Goal: Transaction & Acquisition: Obtain resource

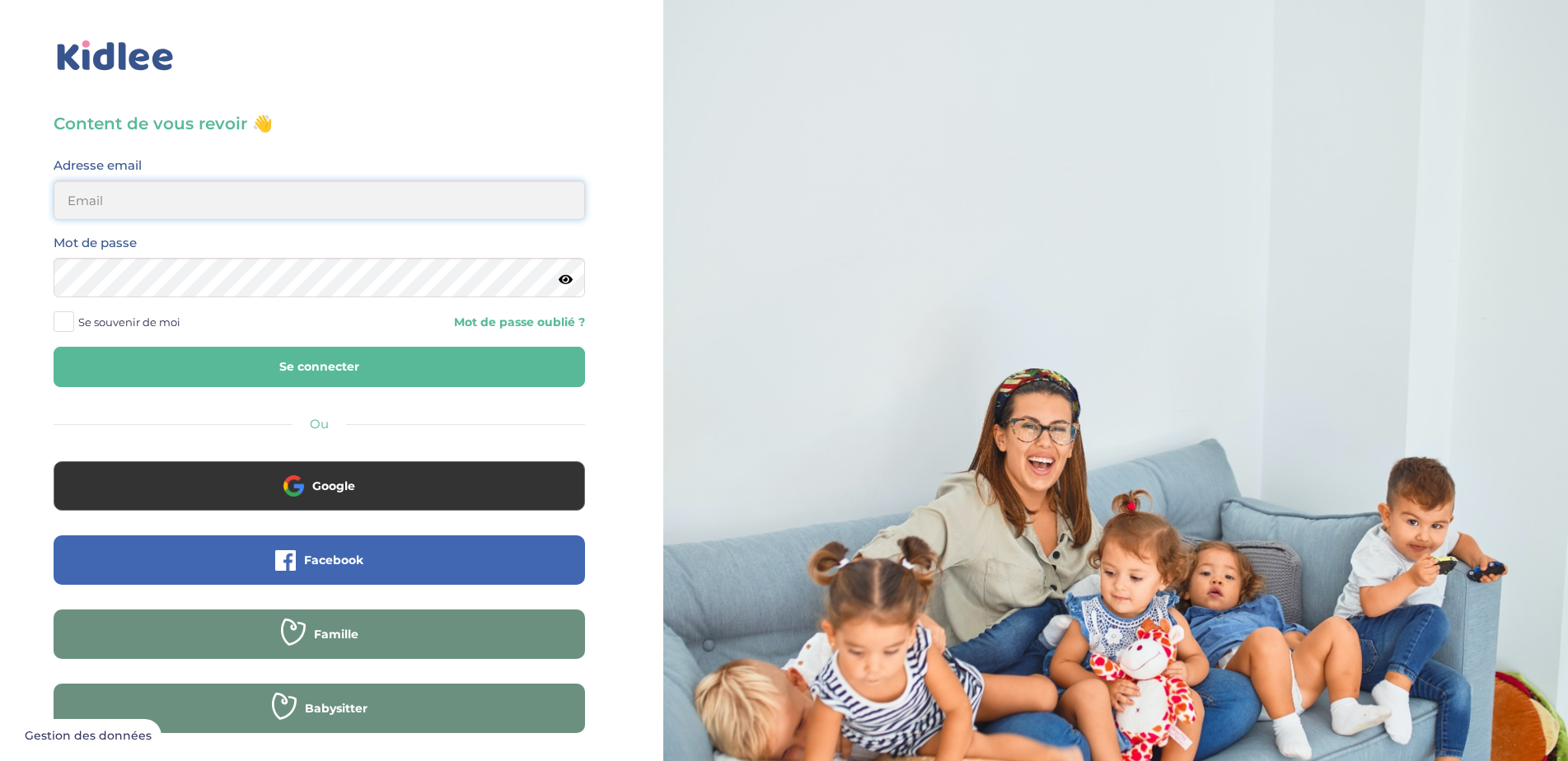
click at [225, 216] on input "email" at bounding box center [319, 200] width 531 height 39
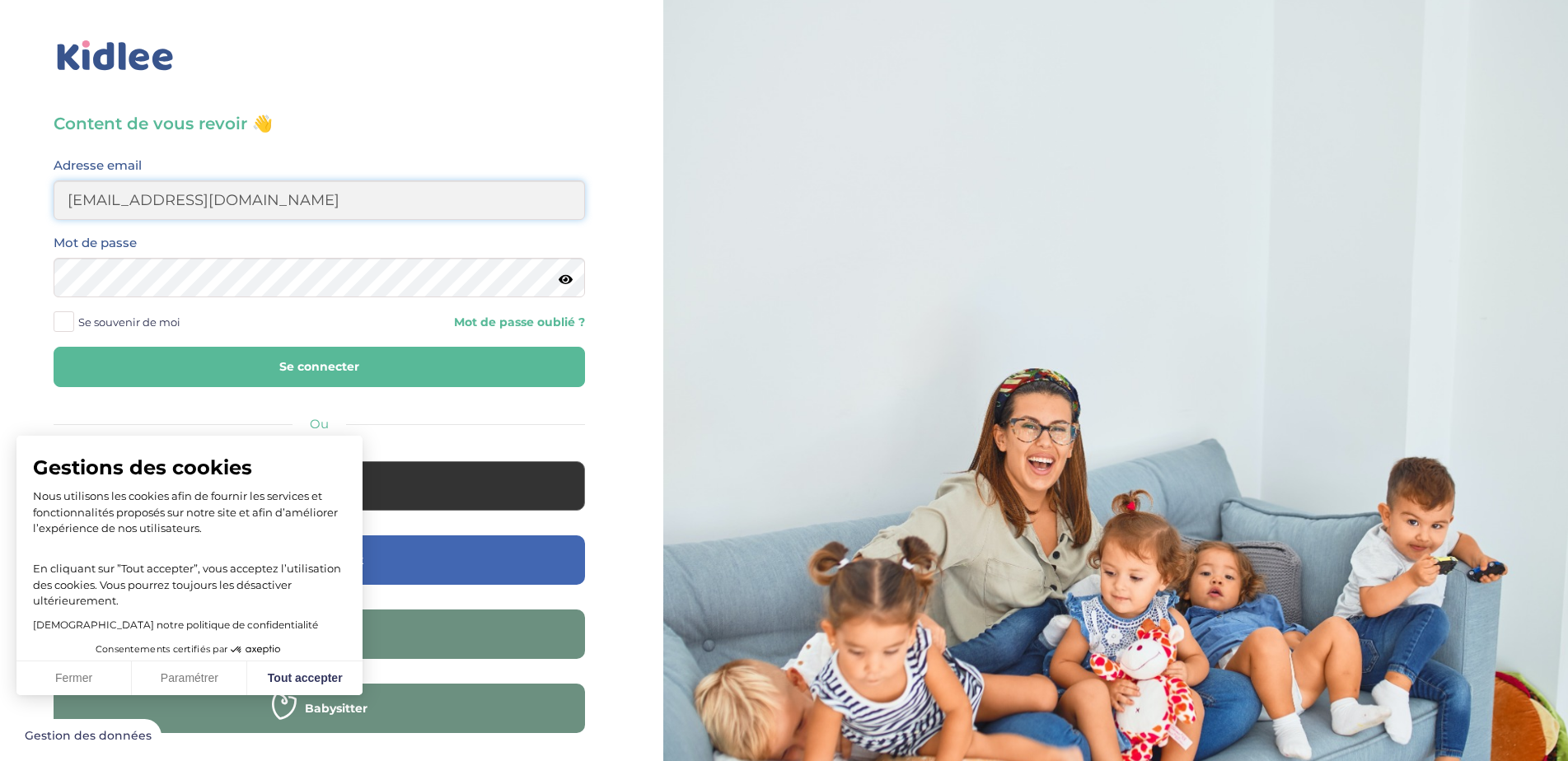
type input "sebastien.coullomb@orange.fr"
click at [54, 347] on button "Se connecter" at bounding box center [319, 367] width 531 height 40
click at [64, 683] on button "Fermer" at bounding box center [74, 679] width 115 height 35
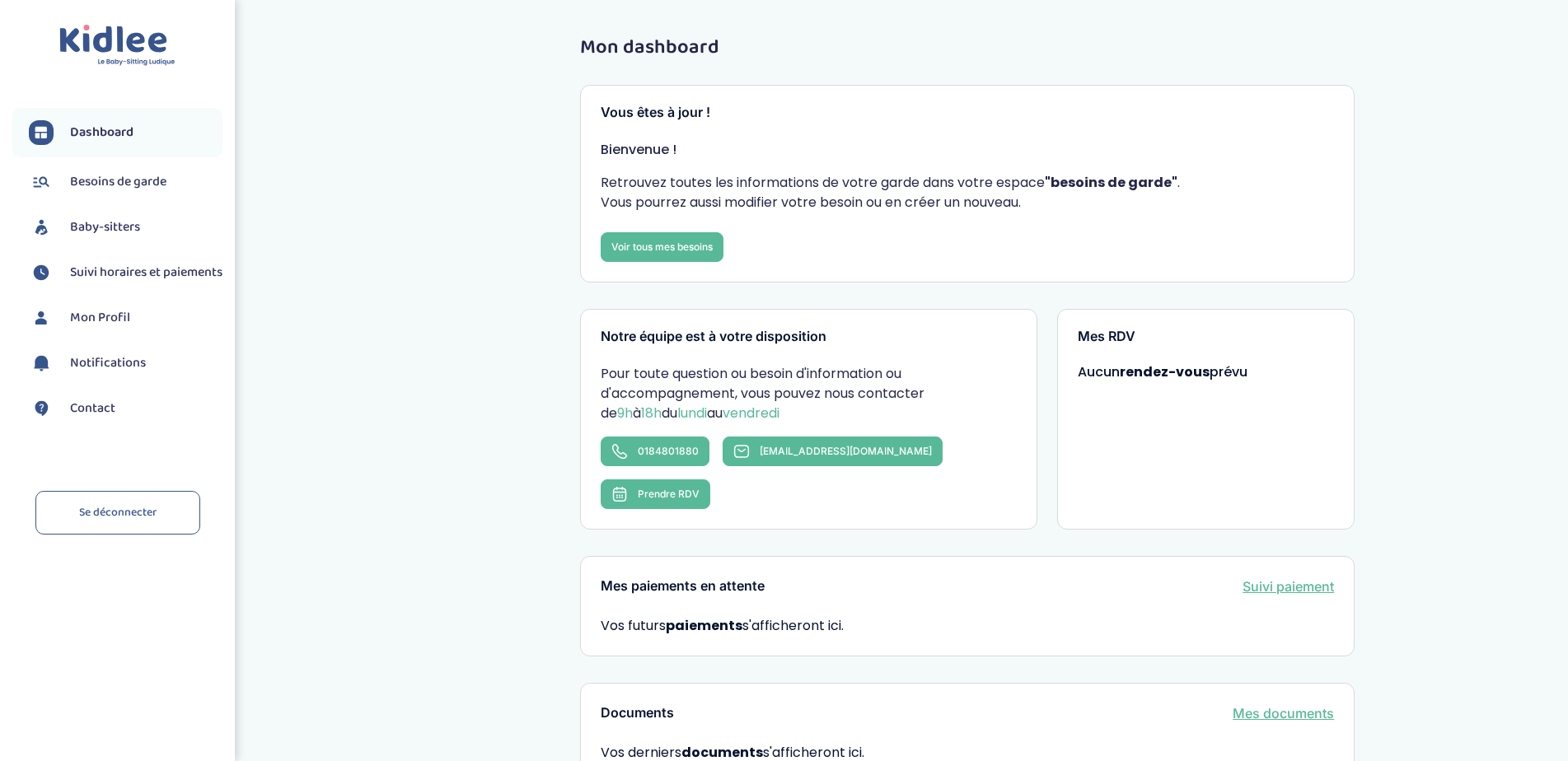
click at [78, 219] on span "Baby-sitters" at bounding box center [105, 227] width 70 height 20
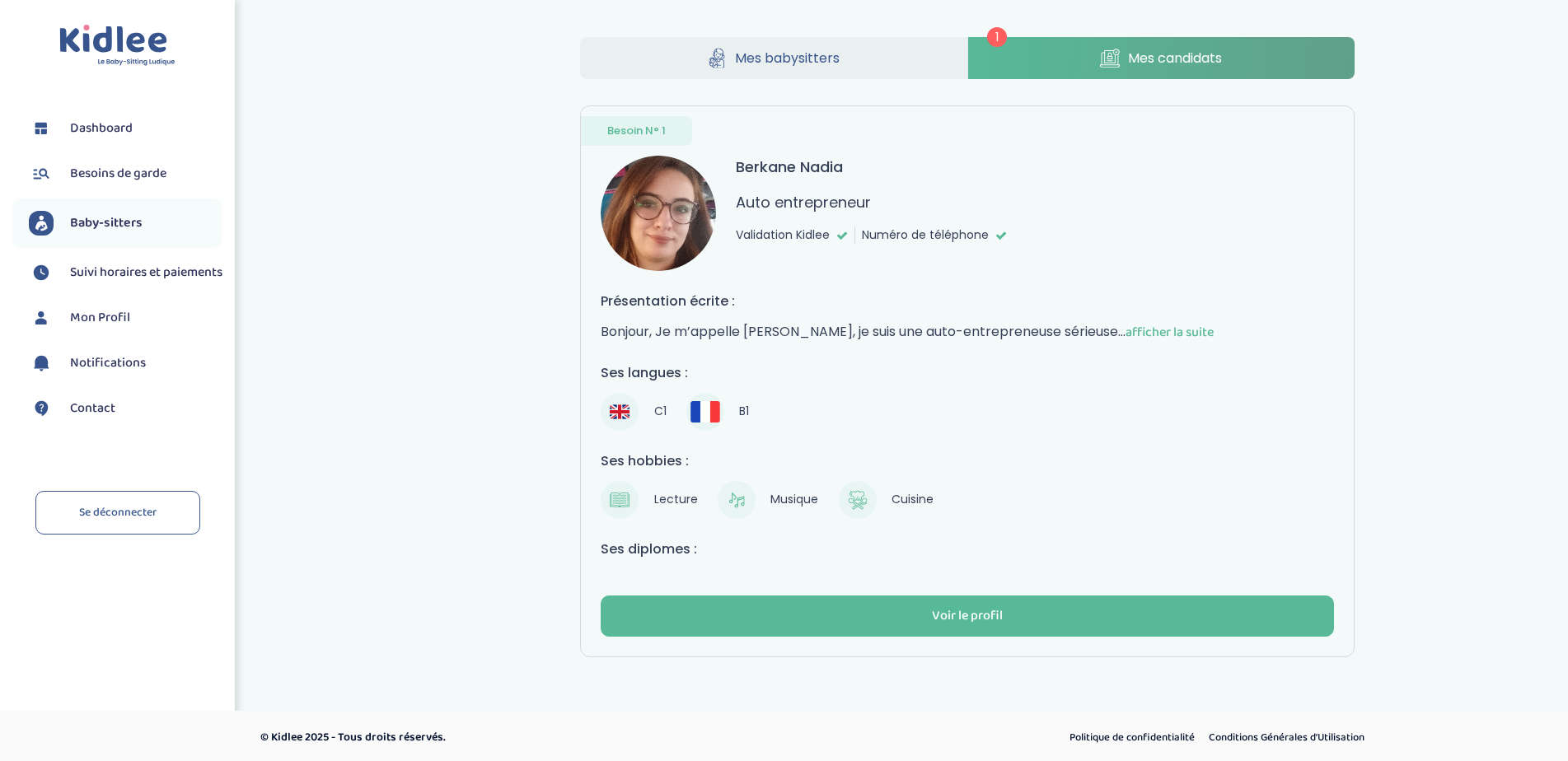
click at [1200, 336] on span "afficher la suite" at bounding box center [1169, 332] width 89 height 21
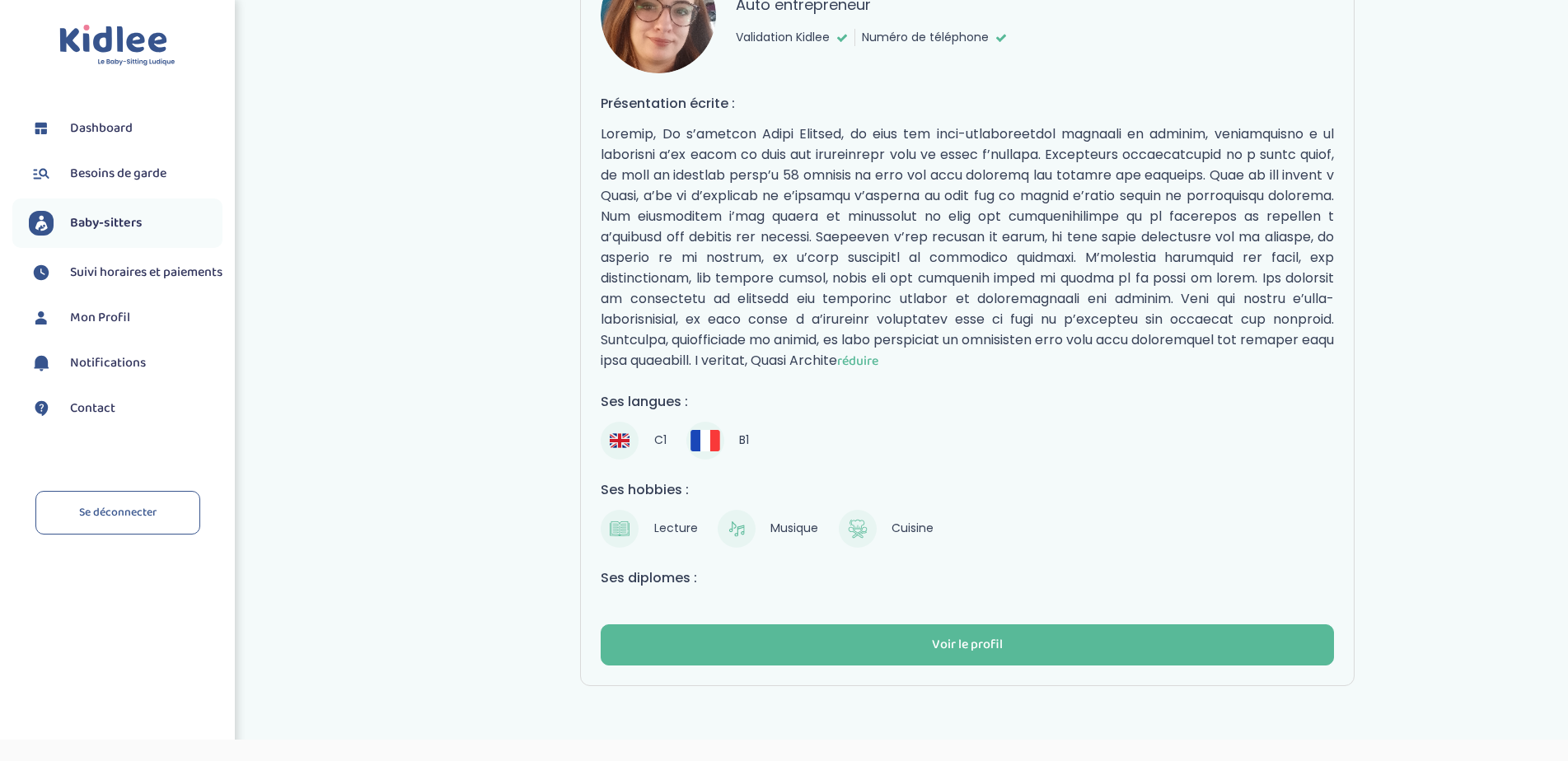
scroll to position [230, 0]
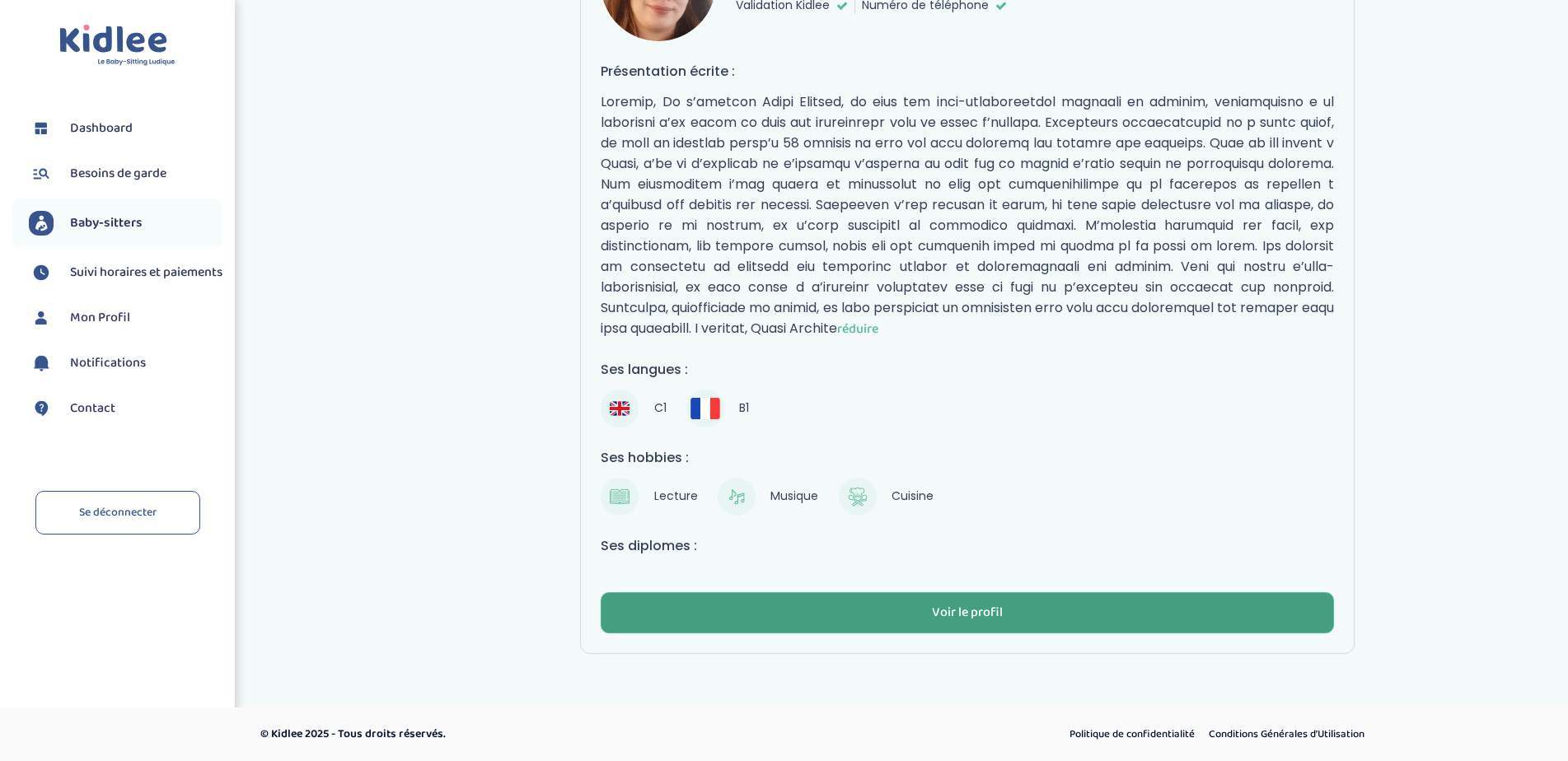
click at [930, 604] on button "Voir le profil" at bounding box center [967, 612] width 734 height 41
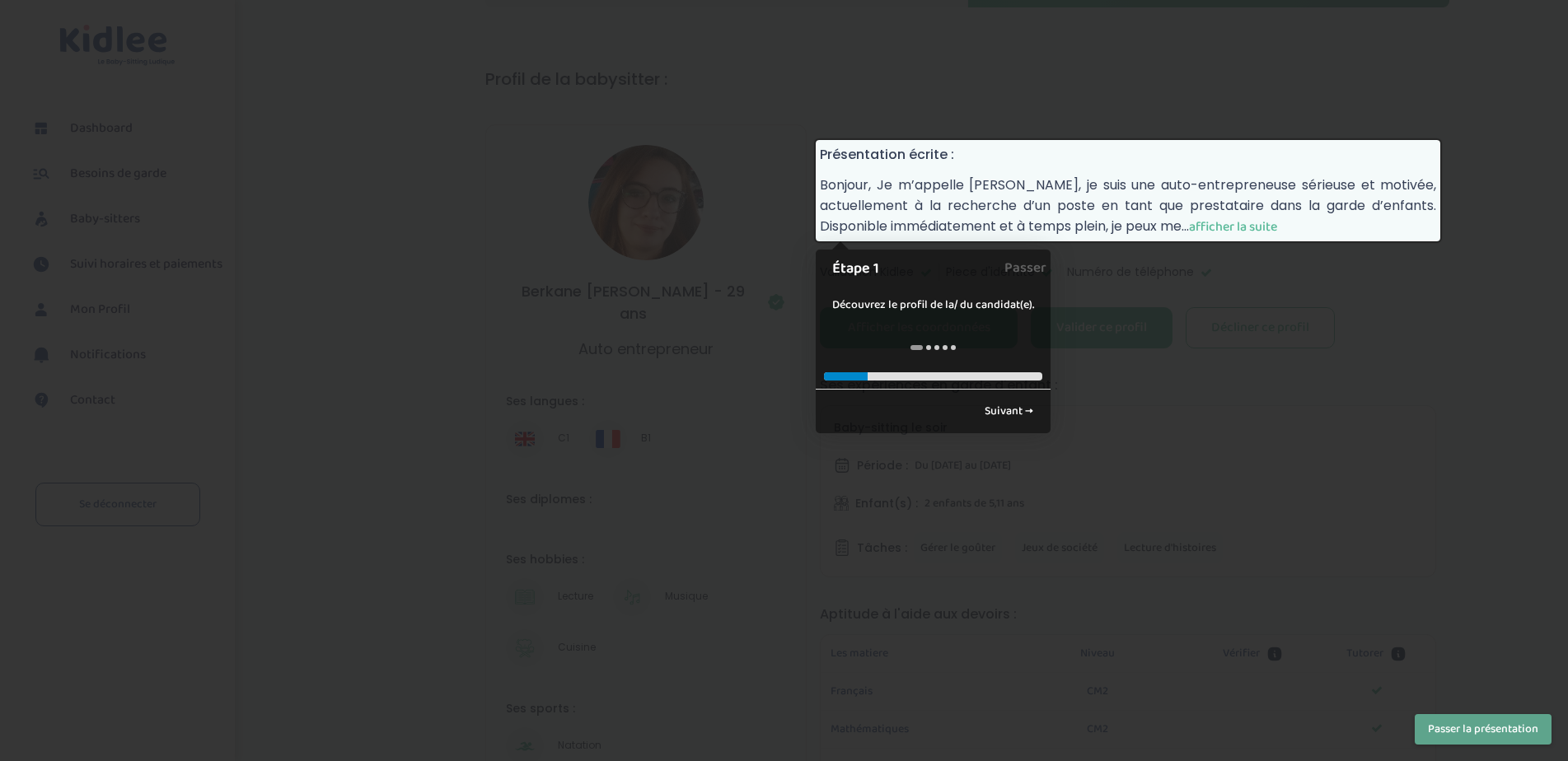
scroll to position [82, 0]
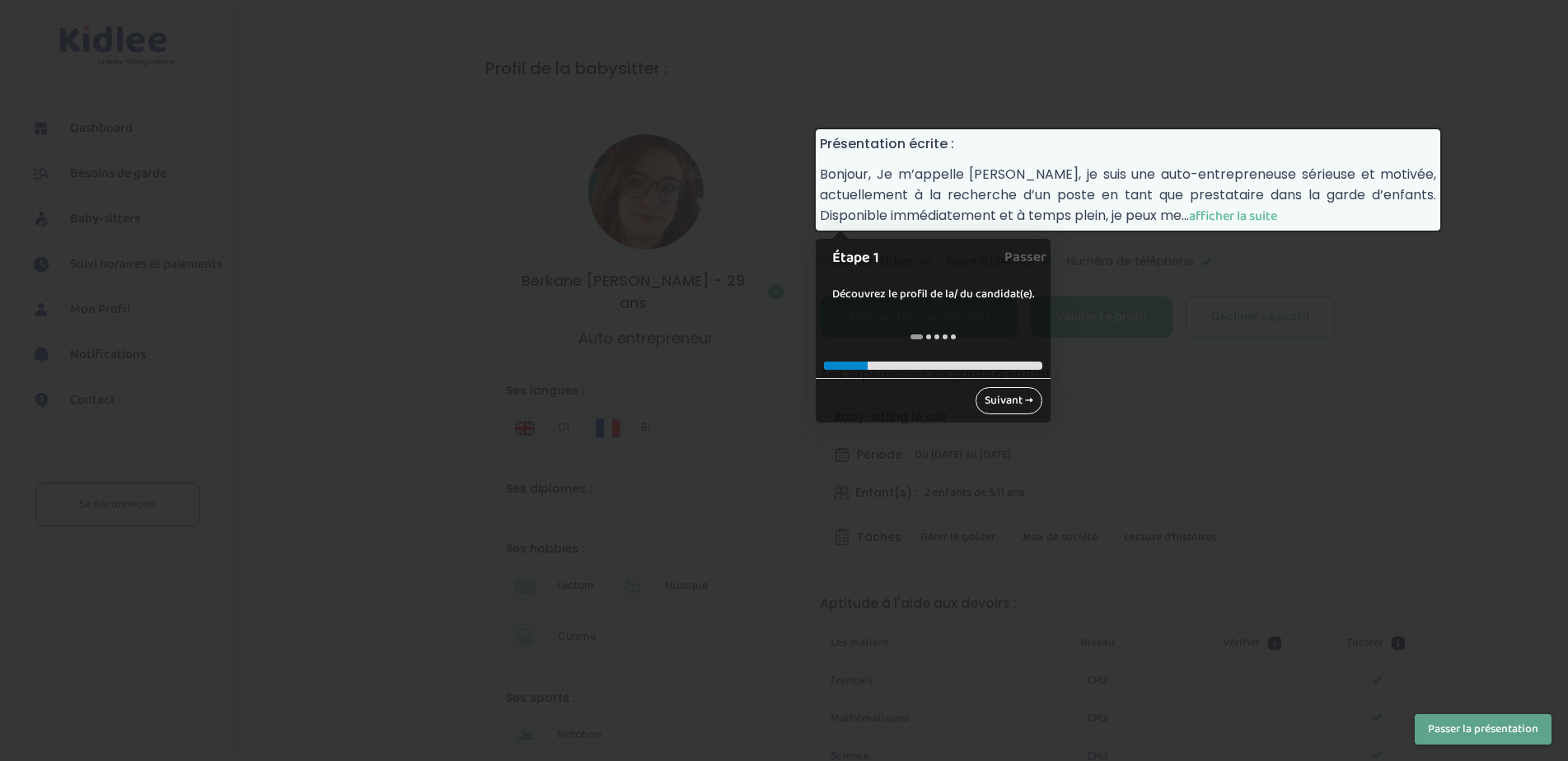
click at [1001, 400] on link "Suivant →" at bounding box center [1009, 401] width 67 height 27
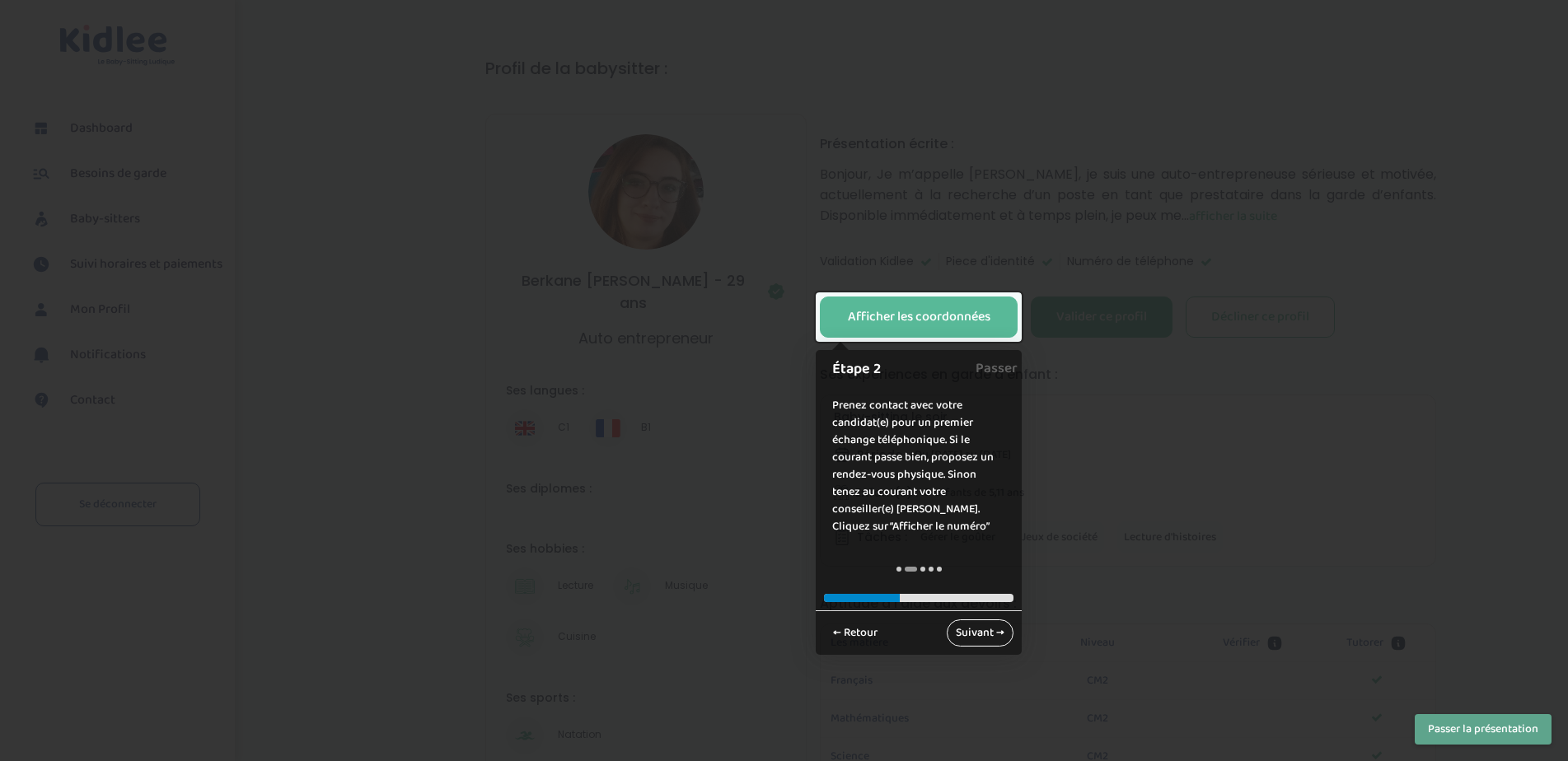
click at [982, 630] on link "Suivant →" at bounding box center [979, 633] width 67 height 27
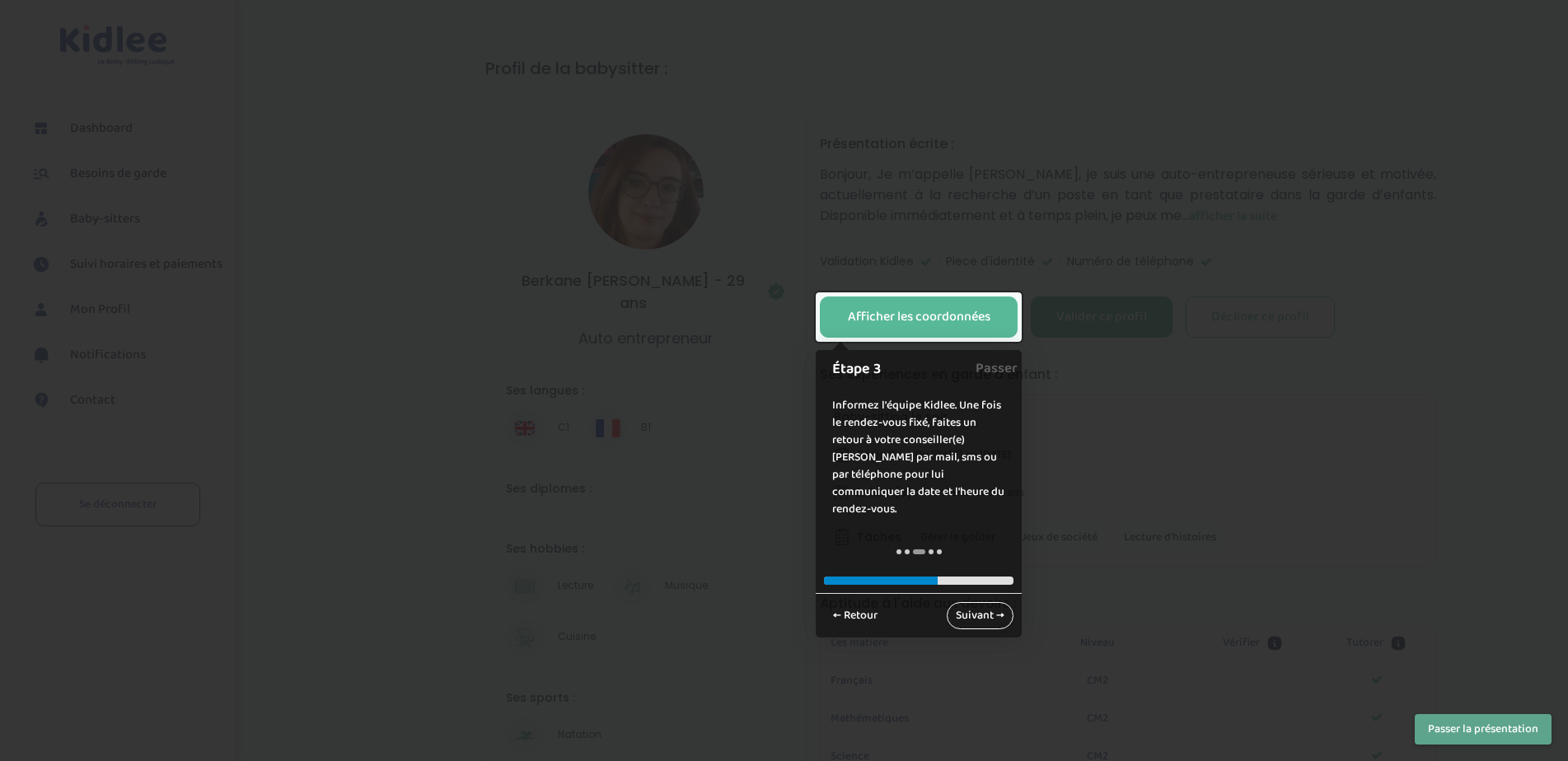
click at [980, 602] on link "Suivant →" at bounding box center [979, 616] width 67 height 27
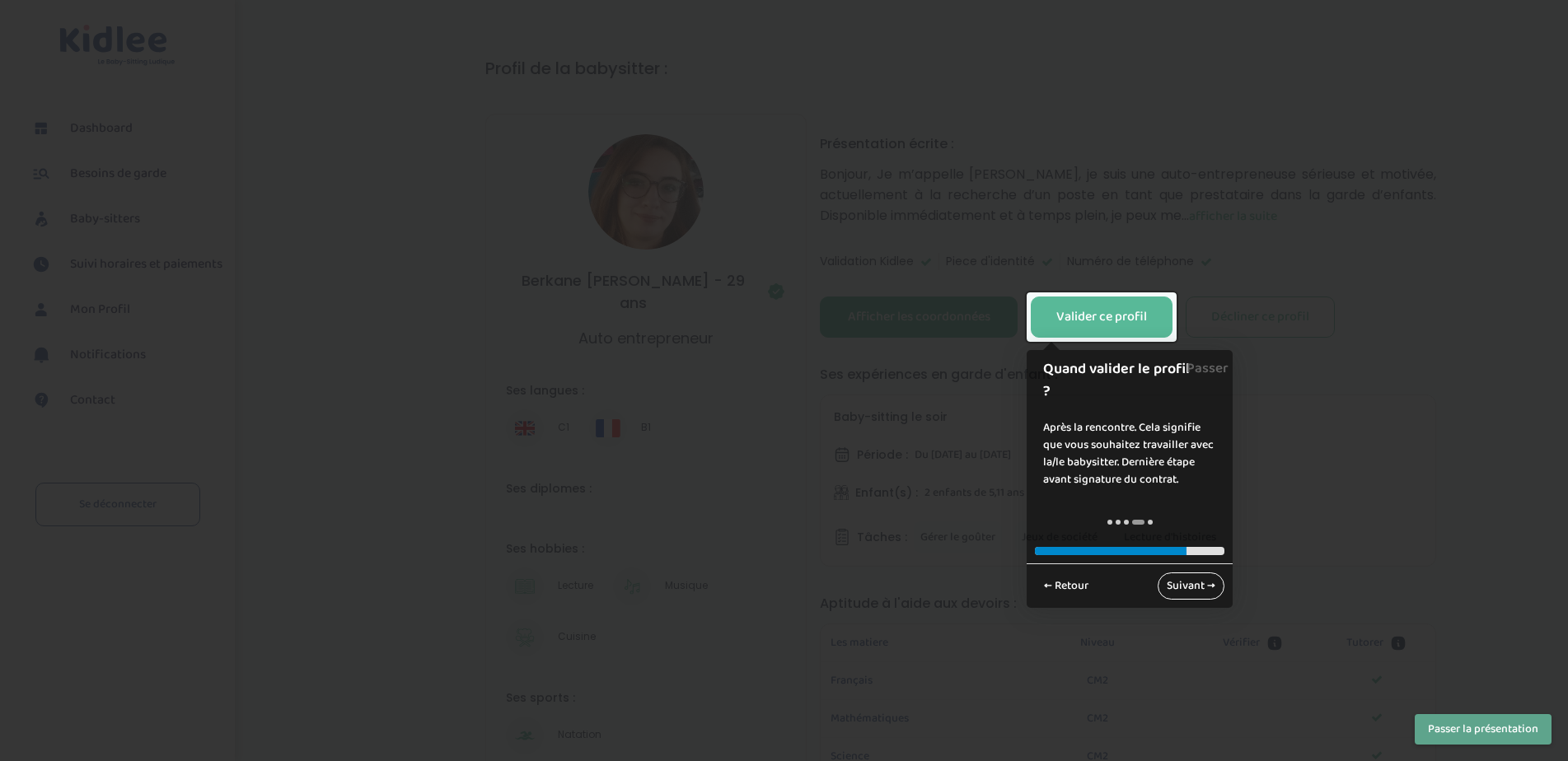
click at [1205, 588] on link "Suivant →" at bounding box center [1191, 587] width 67 height 27
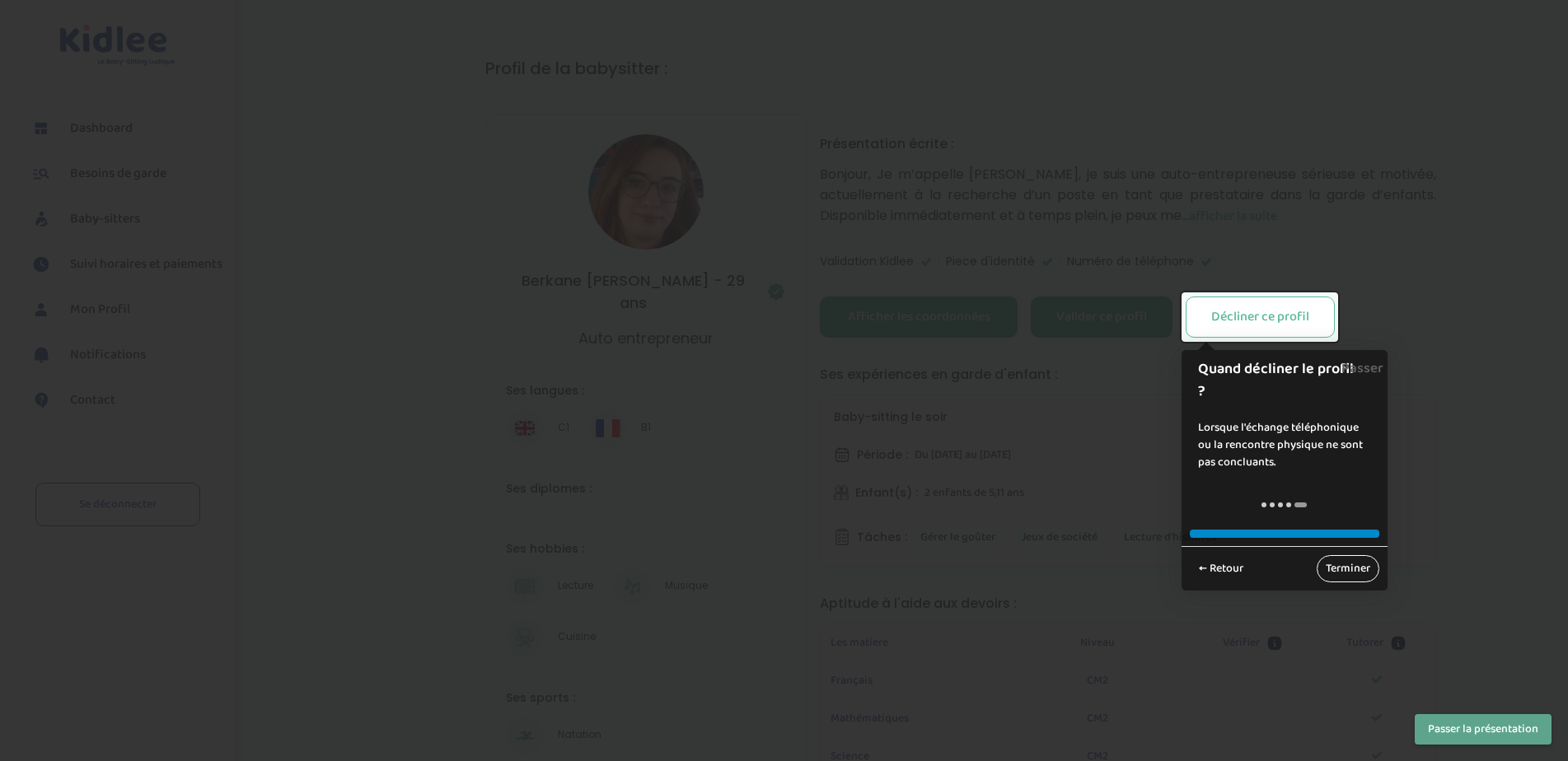
click at [1357, 573] on link "Terminer" at bounding box center [1348, 569] width 63 height 27
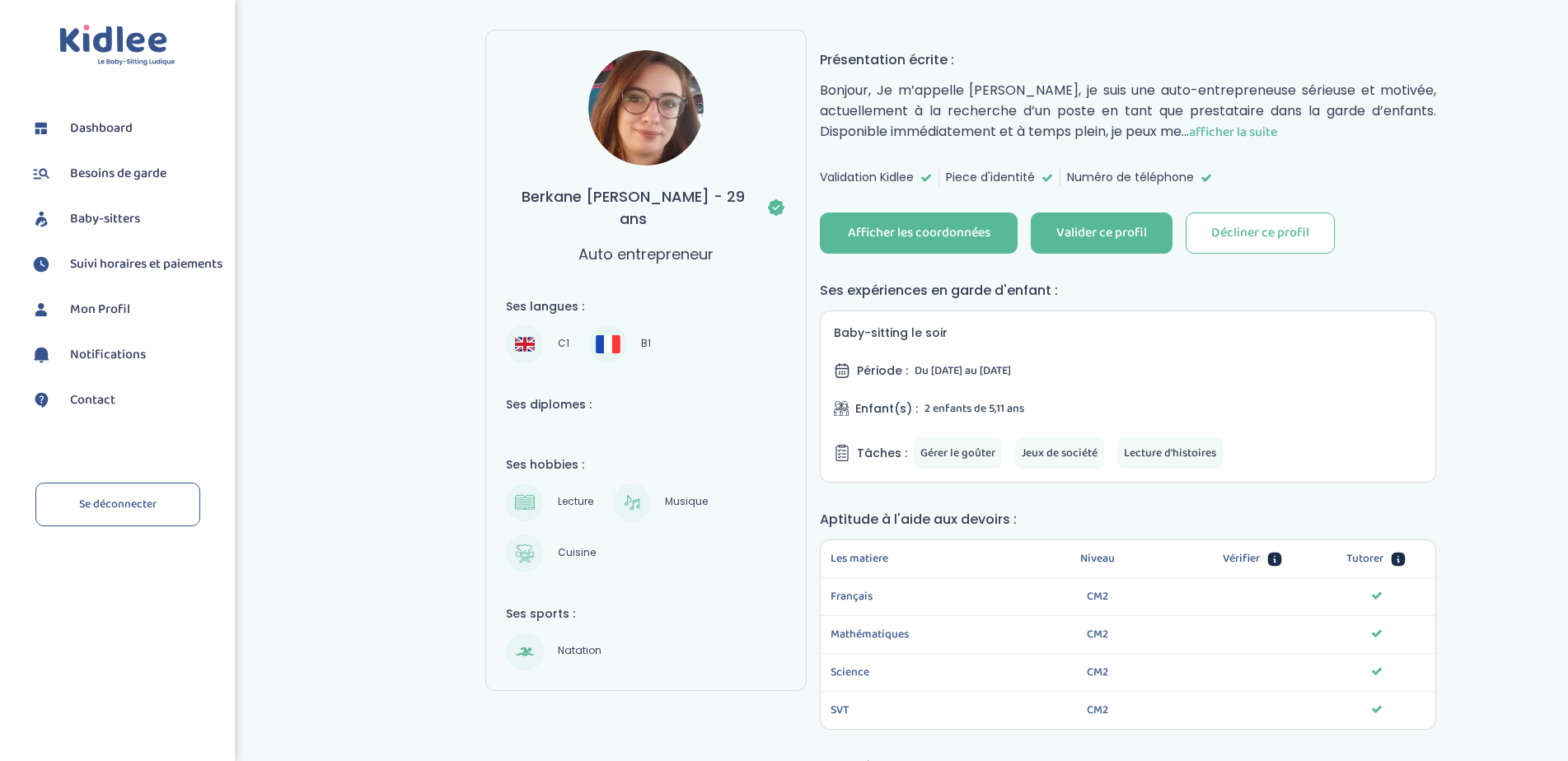
scroll to position [84, 0]
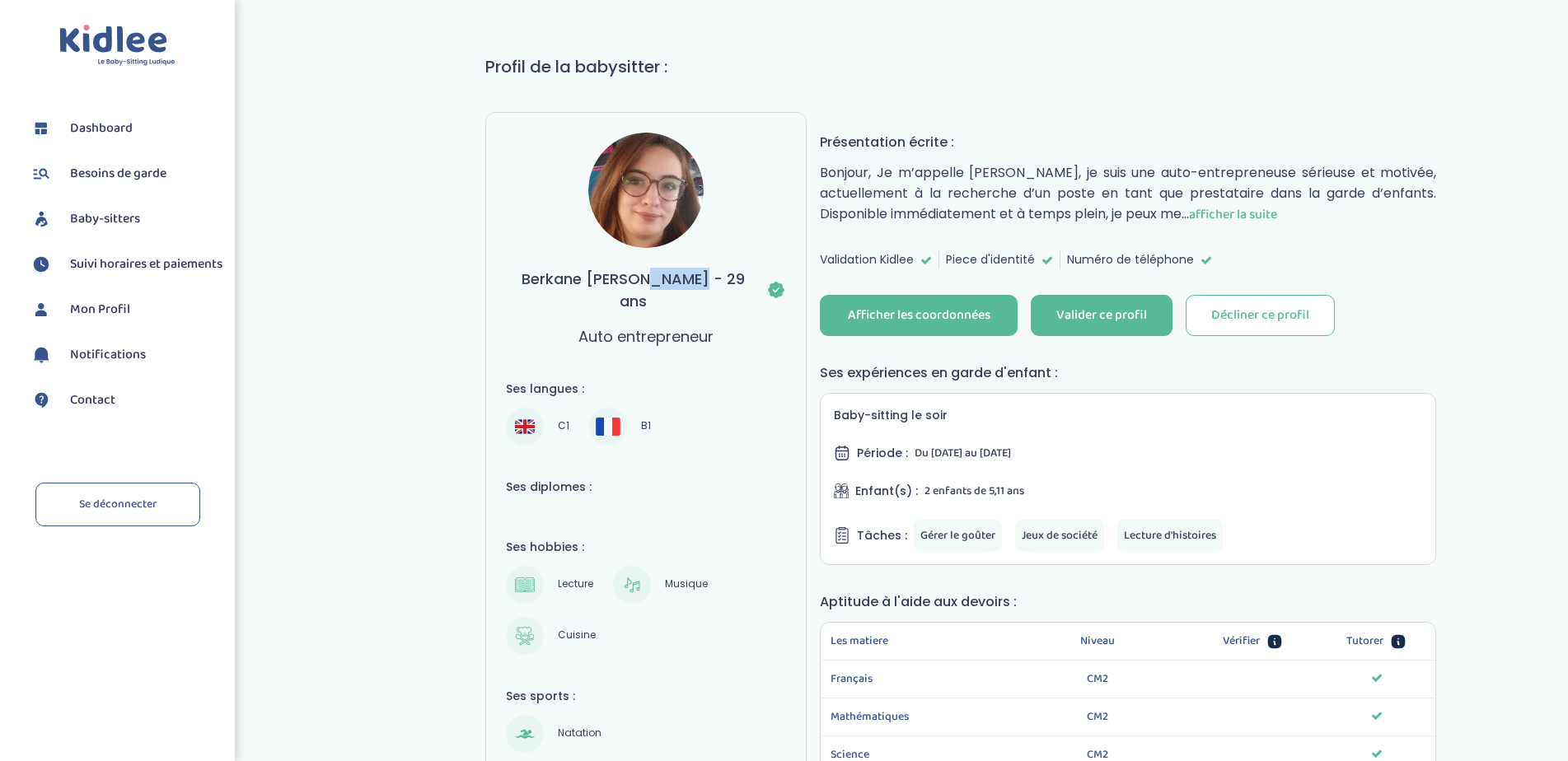
drag, startPoint x: 669, startPoint y: 274, endPoint x: 717, endPoint y: 278, distance: 48.2
click at [717, 278] on h3 "Berkane Nadia - 29 ans" at bounding box center [645, 289] width 280 height 45
drag, startPoint x: 673, startPoint y: 276, endPoint x: 689, endPoint y: 276, distance: 16.0
click at [689, 276] on h3 "Berkane Nadia - 29 ans" at bounding box center [645, 289] width 280 height 45
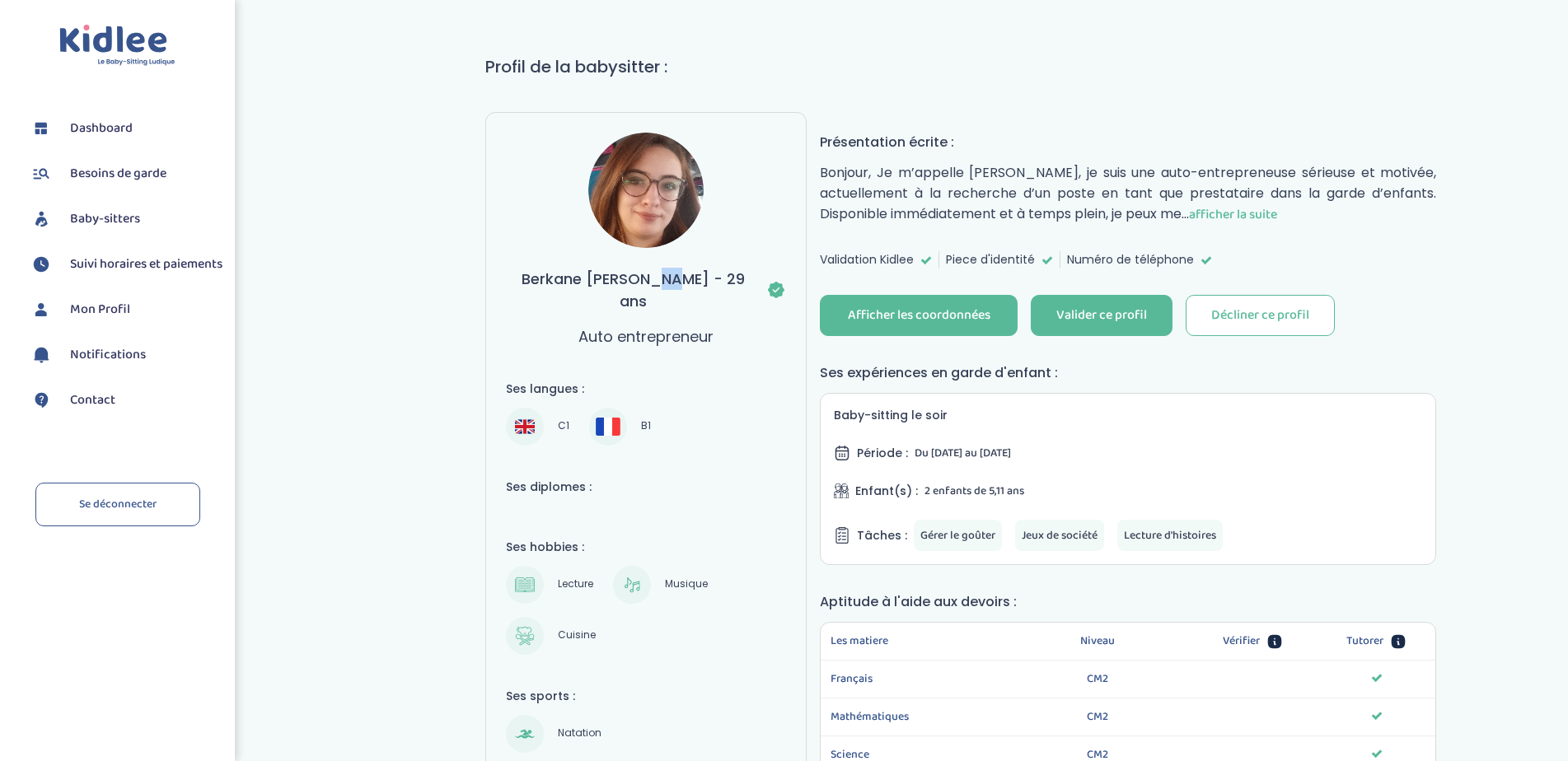
click at [689, 276] on h3 "Berkane Nadia - 29 ans" at bounding box center [645, 289] width 280 height 45
drag, startPoint x: 681, startPoint y: 277, endPoint x: 695, endPoint y: 277, distance: 14.0
click at [695, 277] on h3 "Berkane Nadia - 29 ans" at bounding box center [645, 289] width 280 height 45
click at [687, 276] on h3 "Berkane Nadia - 29 ans" at bounding box center [645, 289] width 280 height 45
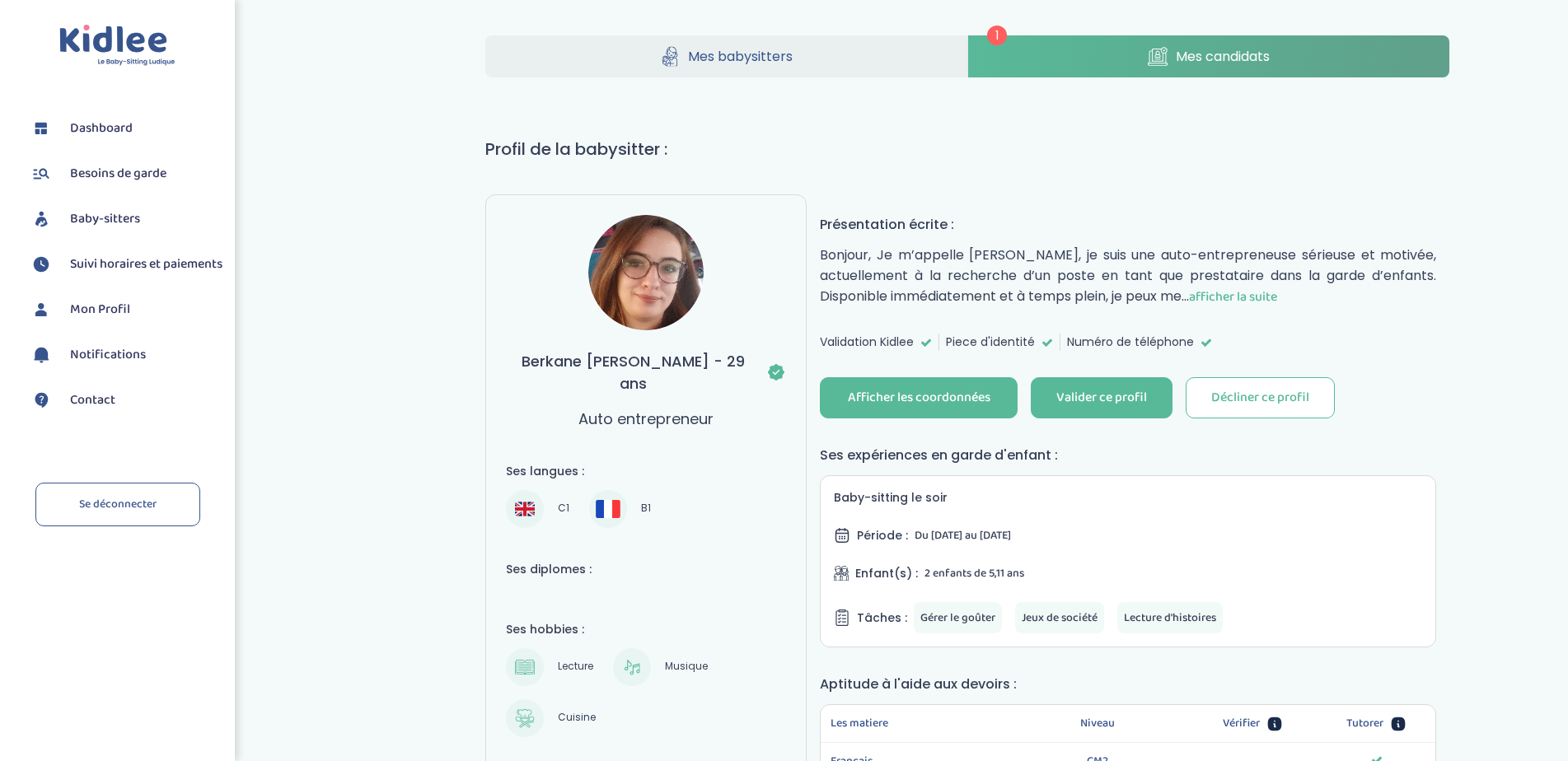
scroll to position [0, 0]
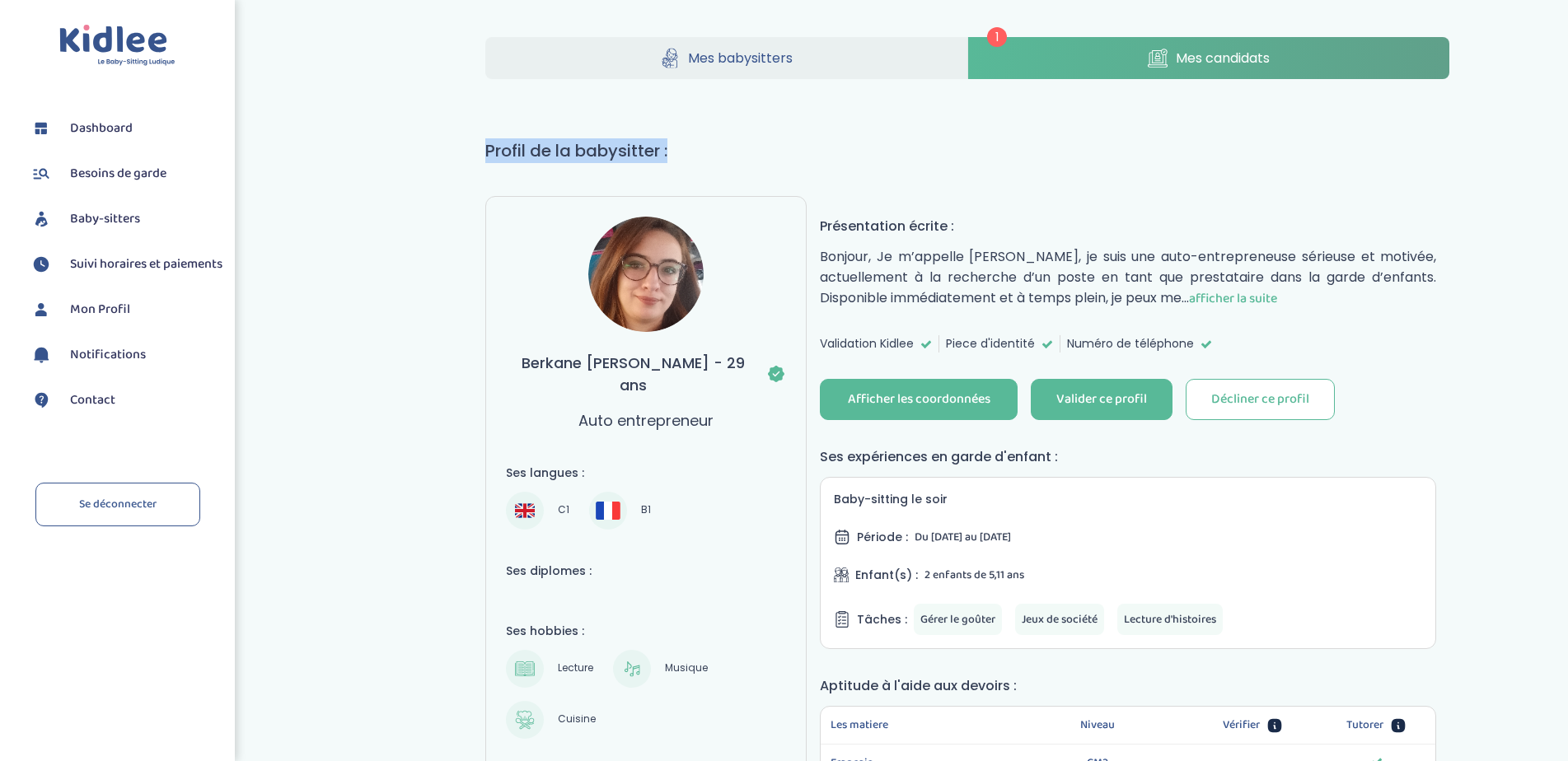
drag, startPoint x: 482, startPoint y: 142, endPoint x: 670, endPoint y: 142, distance: 188.0
click at [670, 142] on h1 "Profil de la babysitter :" at bounding box center [967, 151] width 964 height 25
click at [1277, 295] on span "afficher la suite" at bounding box center [1233, 298] width 89 height 21
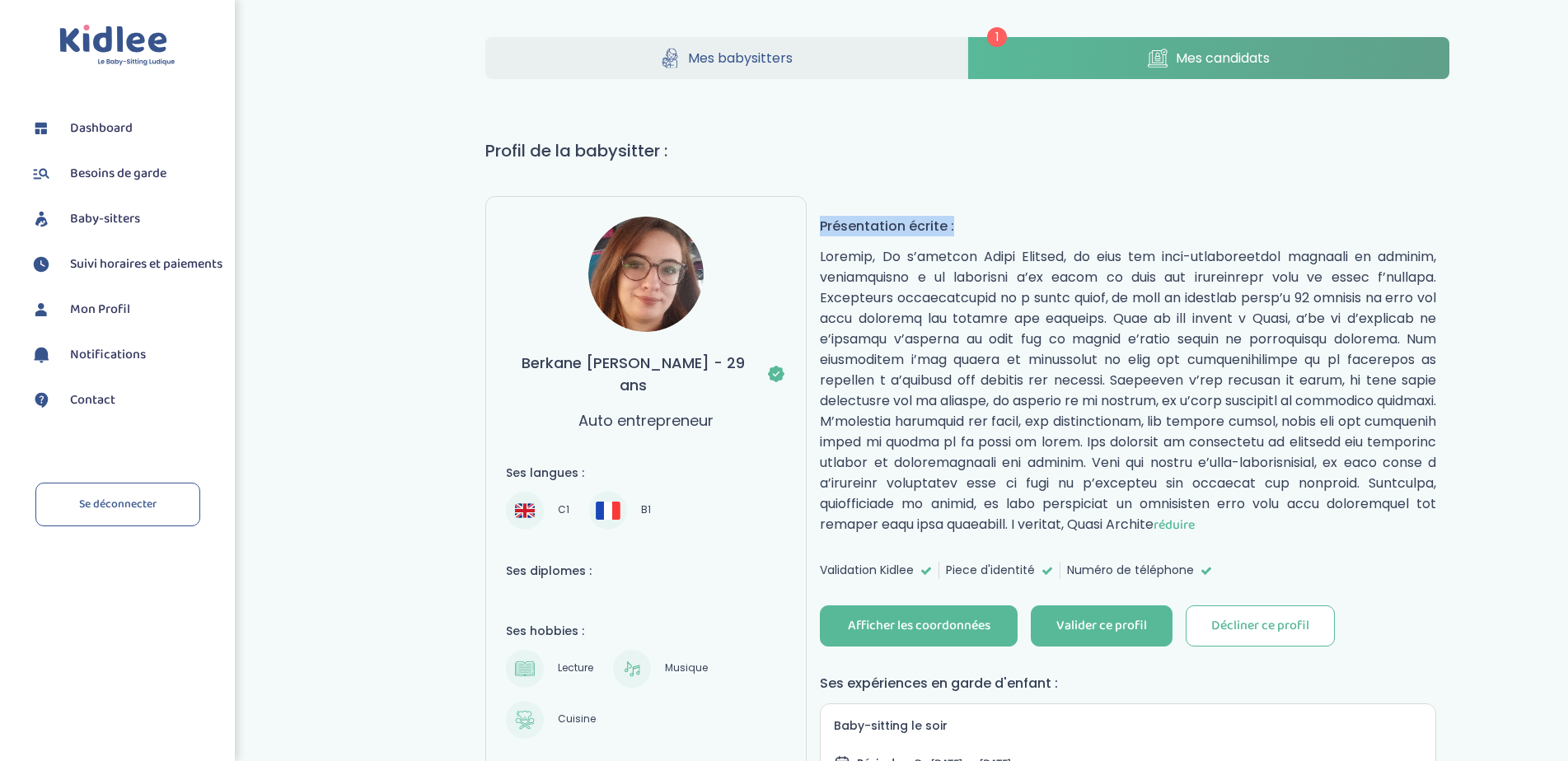
drag, startPoint x: 819, startPoint y: 221, endPoint x: 972, endPoint y: 227, distance: 153.1
click at [972, 227] on h4 "Présentation écrite :" at bounding box center [1127, 226] width 616 height 21
drag, startPoint x: 878, startPoint y: 255, endPoint x: 1070, endPoint y: 256, distance: 192.0
click at [1070, 256] on p "réduire" at bounding box center [1127, 391] width 616 height 289
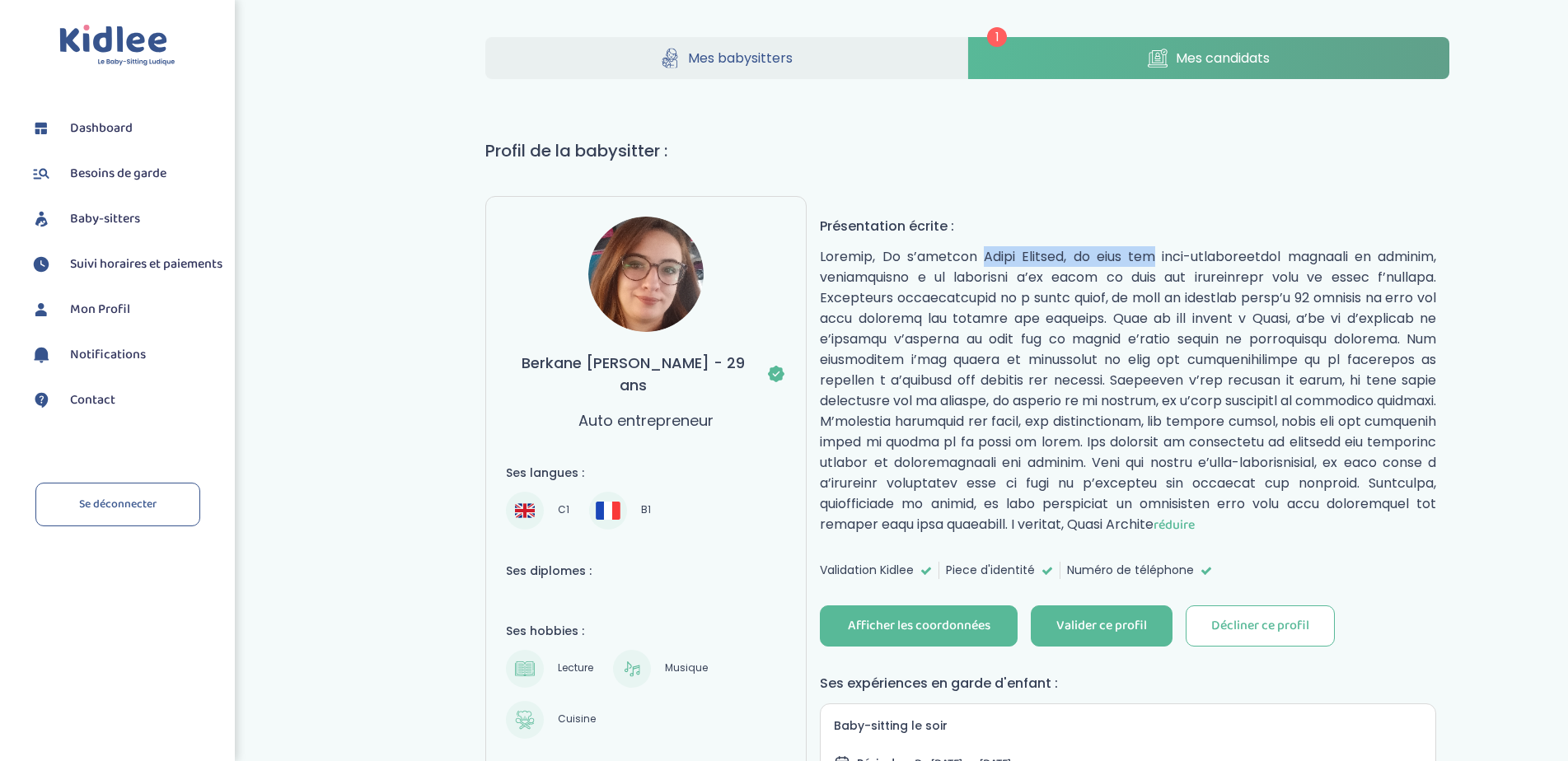
click at [1070, 257] on p "réduire" at bounding box center [1127, 391] width 616 height 289
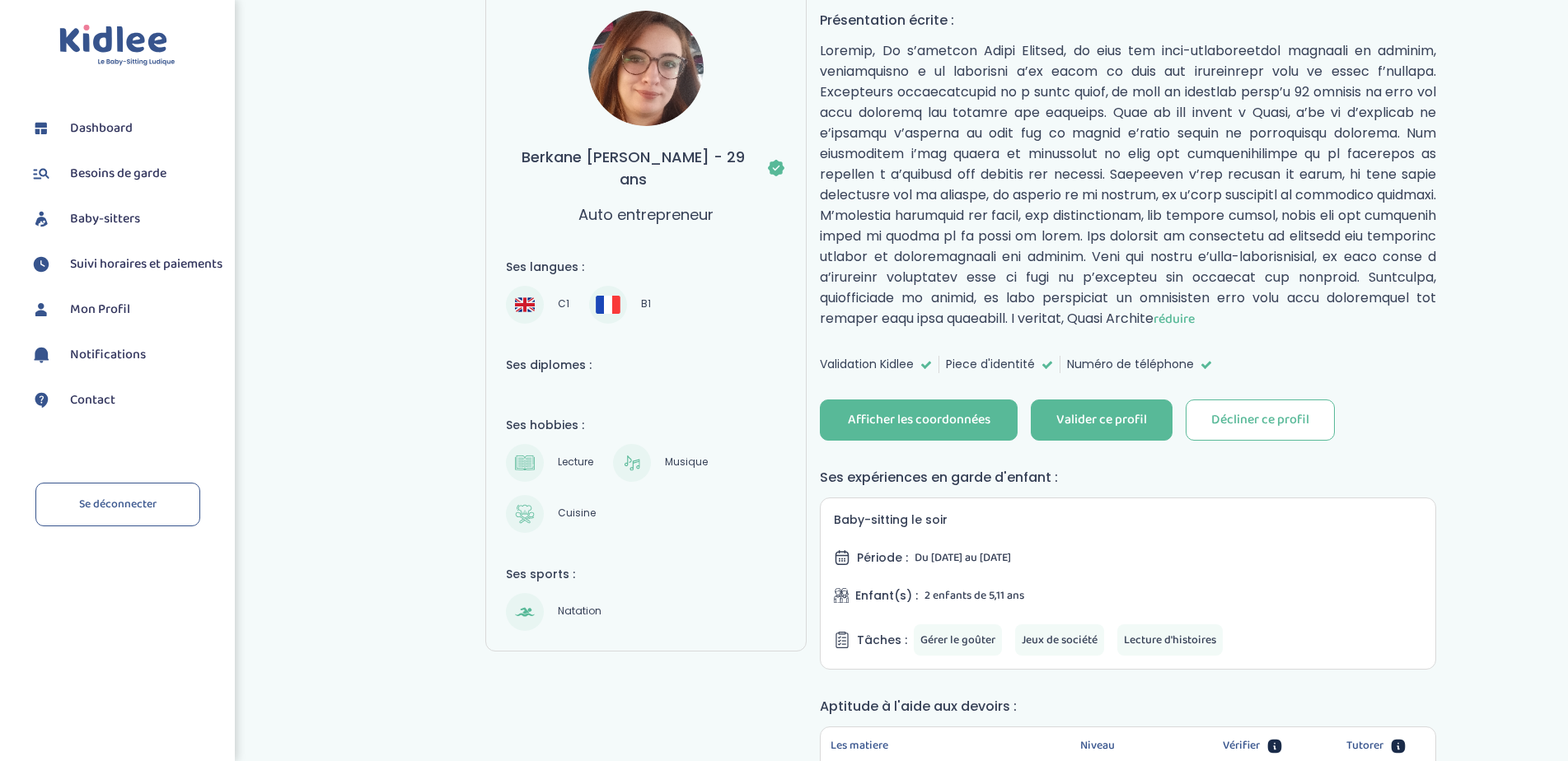
scroll to position [165, 0]
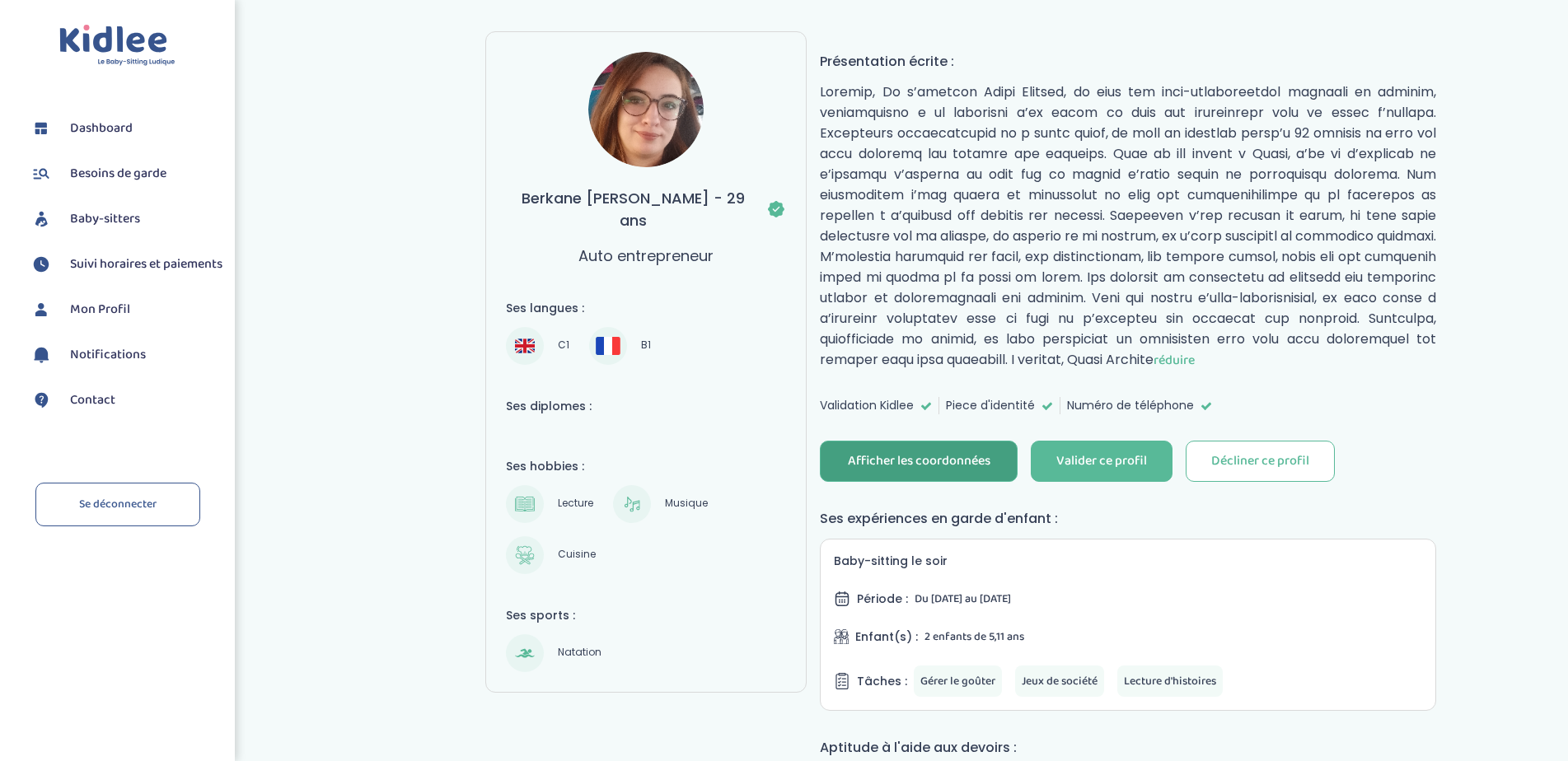
click at [919, 456] on div "Afficher les coordonnées" at bounding box center [919, 462] width 142 height 19
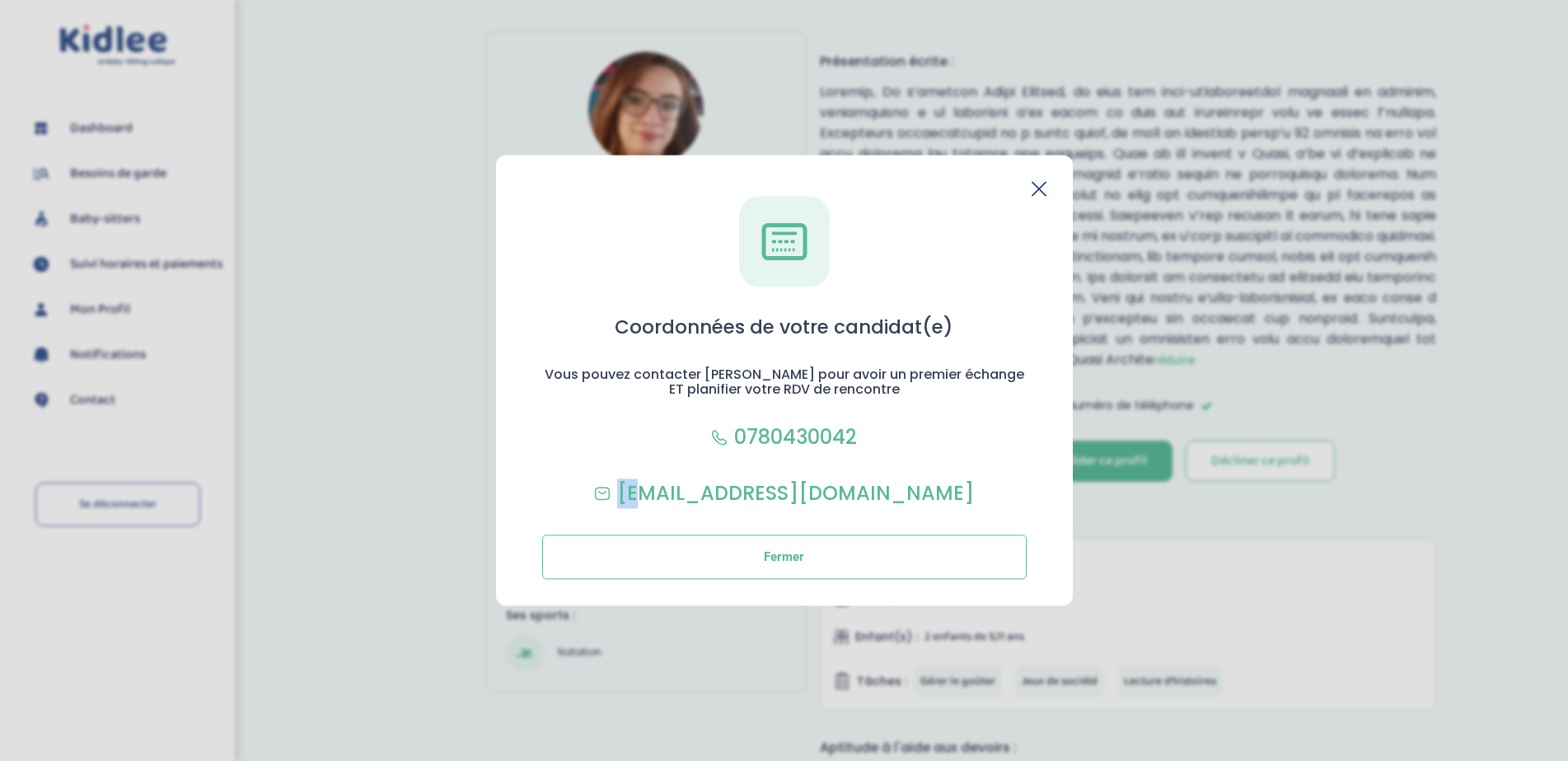
drag, startPoint x: 862, startPoint y: 437, endPoint x: 670, endPoint y: 445, distance: 192.2
click at [670, 445] on div "Coordonnées de votre candidat(e) Vous pouvez contacter Nadia pour avoir un prem…" at bounding box center [784, 388] width 524 height 383
click at [586, 437] on div "Coordonnées de votre candidat(e) Vous pouvez contacter Nadia pour avoir un prem…" at bounding box center [784, 388] width 524 height 383
click at [782, 242] on line at bounding box center [784, 242] width 25 height 0
click at [1034, 190] on icon at bounding box center [1039, 189] width 15 height 15
